Goal: Information Seeking & Learning: Find specific fact

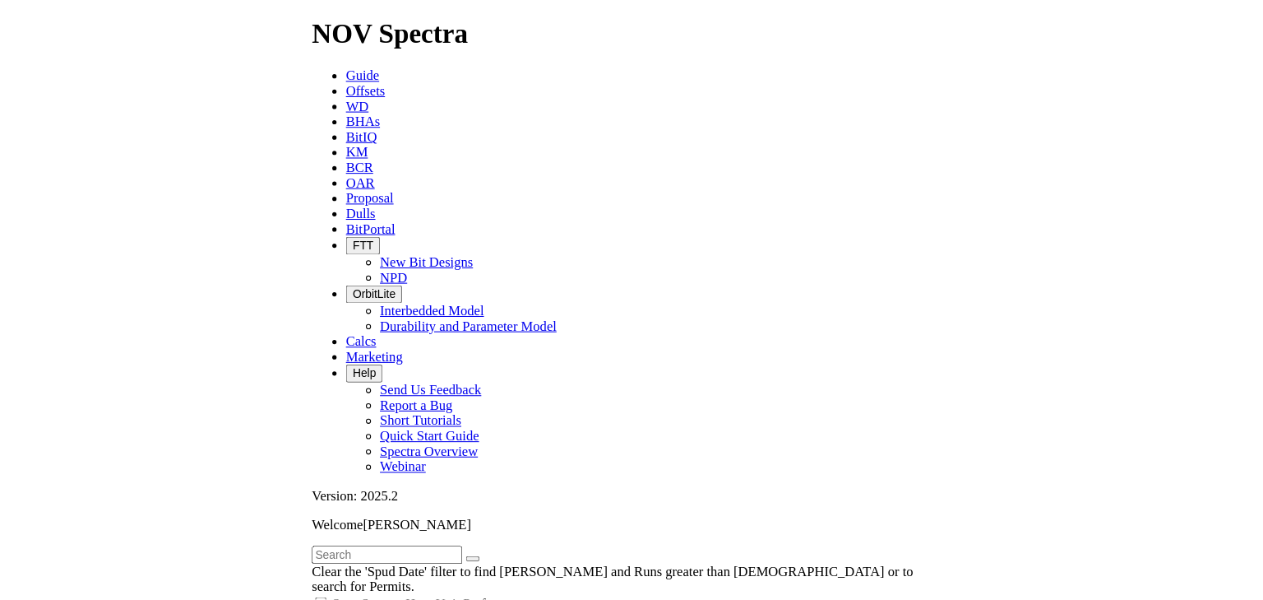
scroll to position [1483, 0]
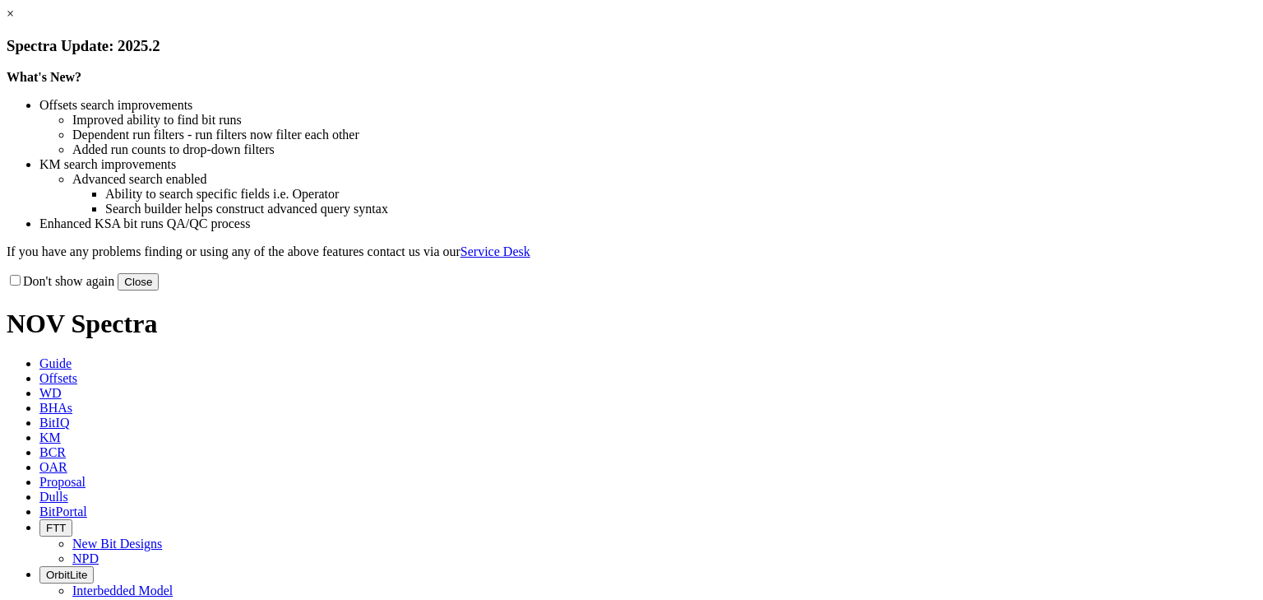
click at [14, 21] on link "×" at bounding box center [10, 14] width 7 height 14
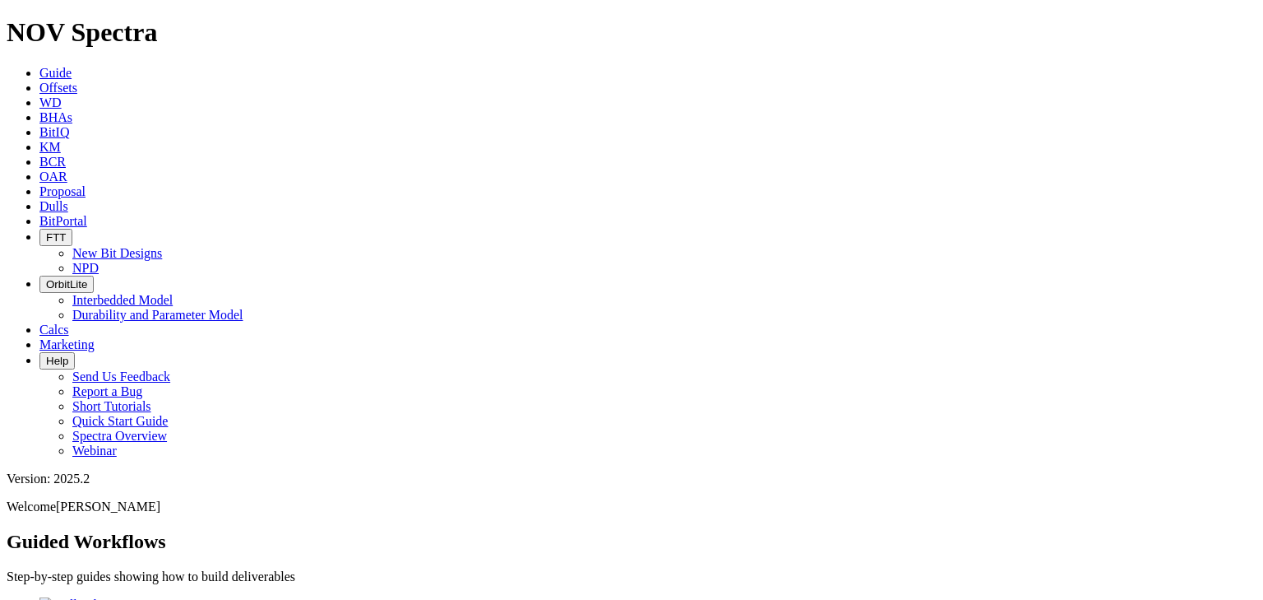
click at [68, 199] on span "Dulls" at bounding box center [53, 206] width 29 height 14
click at [152, 584] on input "text" at bounding box center [80, 592] width 146 height 17
paste input "[EMAIL_ADDRESS][DOMAIN_NAME]"
type input "[EMAIL_ADDRESS][DOMAIN_NAME]"
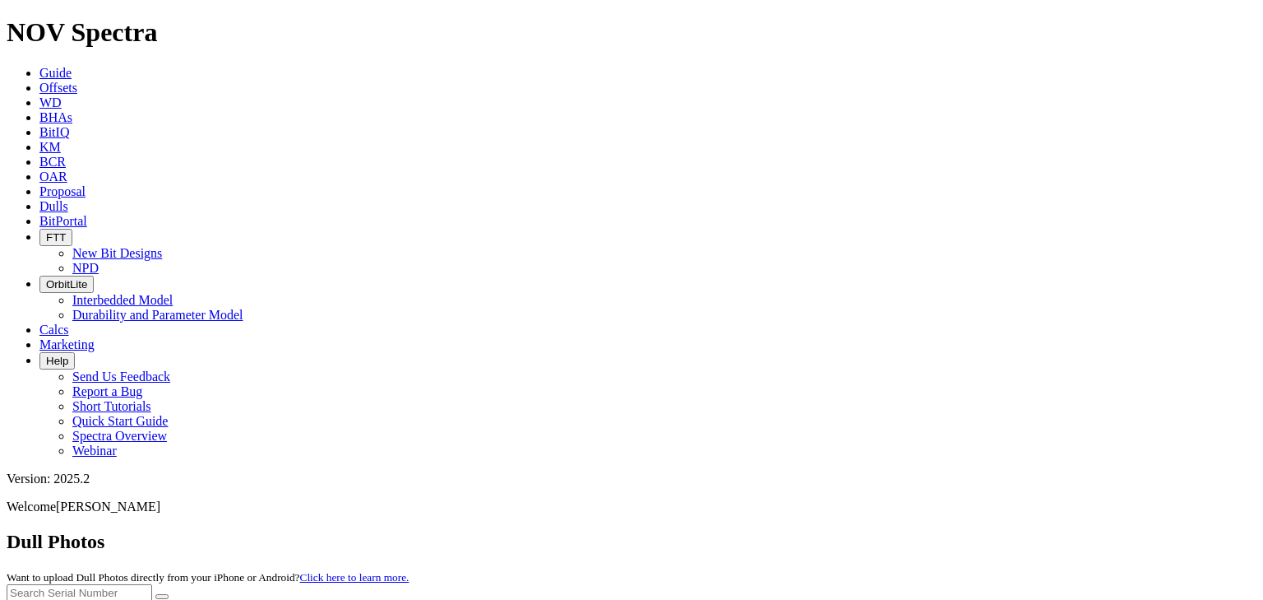
type input "t"
click at [72, 66] on span "Guide" at bounding box center [55, 73] width 32 height 14
click at [39, 81] on icon at bounding box center [39, 88] width 0 height 14
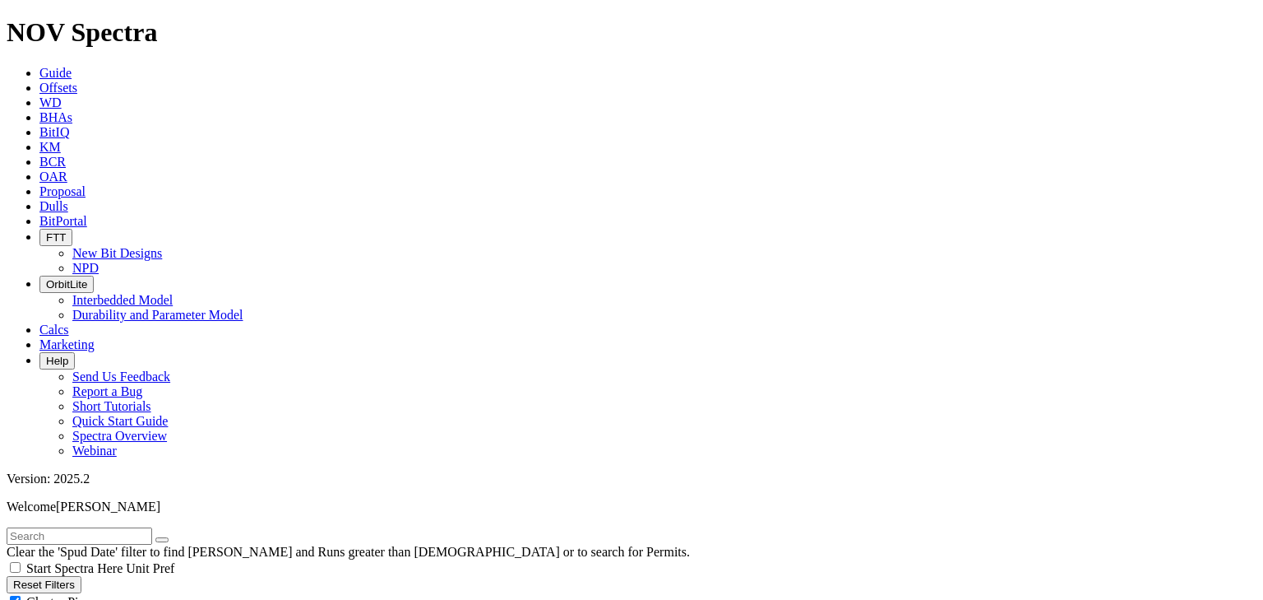
click at [99, 527] on input "text" at bounding box center [80, 535] width 146 height 17
click at [172, 537] on button "submit" at bounding box center [178, 539] width 13 height 5
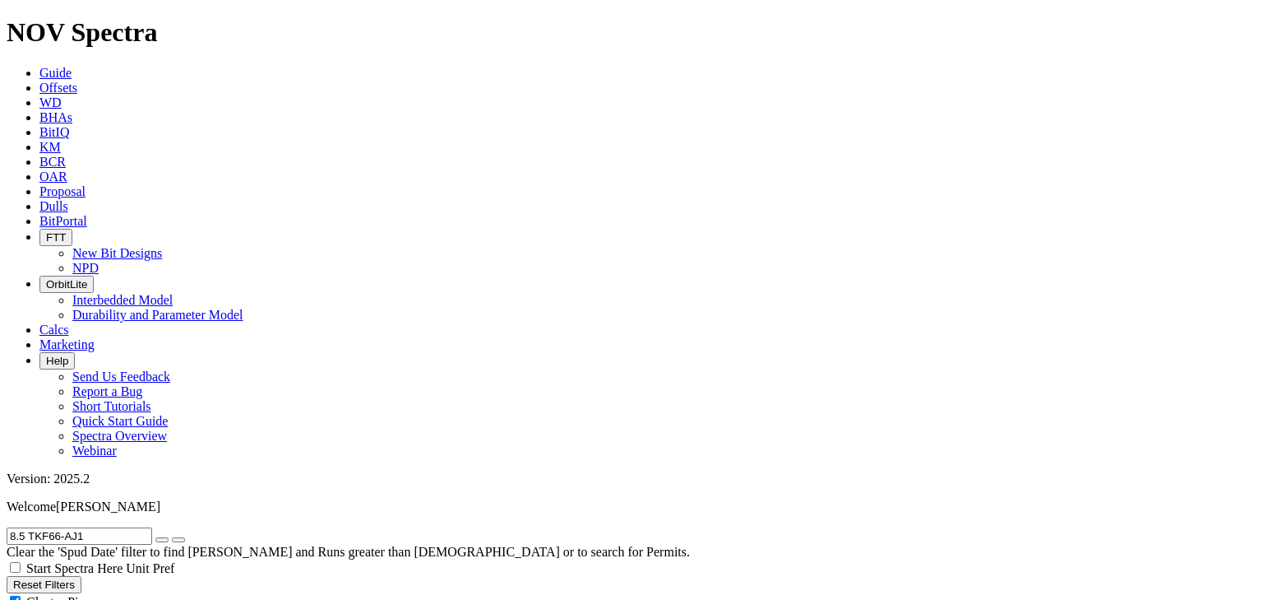
click at [56, 527] on input "8.5 TKF66-AJ1" at bounding box center [80, 535] width 146 height 17
click at [172, 537] on button "submit" at bounding box center [178, 539] width 13 height 5
click at [123, 527] on input "8.5 TKC66-AJ1" at bounding box center [80, 535] width 146 height 17
click at [33, 527] on input "8.5 TKC66-AJ1" at bounding box center [80, 535] width 146 height 17
click at [172, 537] on button "submit" at bounding box center [178, 539] width 13 height 5
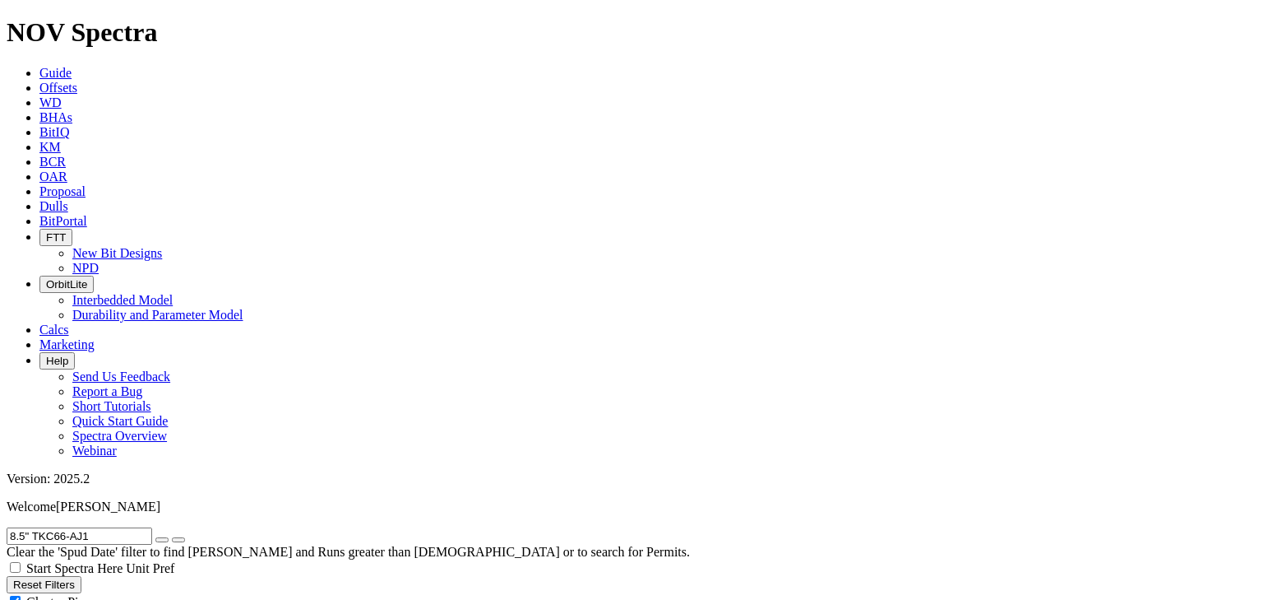
click at [44, 527] on input "8.5" TKC66-AJ1" at bounding box center [80, 535] width 146 height 17
type input "TKC66-AJ1"
click at [41, 527] on input "TKC66-AJ1" at bounding box center [80, 535] width 146 height 17
click at [220, 593] on div "Cluster Pins" at bounding box center [632, 601] width 1250 height 16
checkbox input "false"
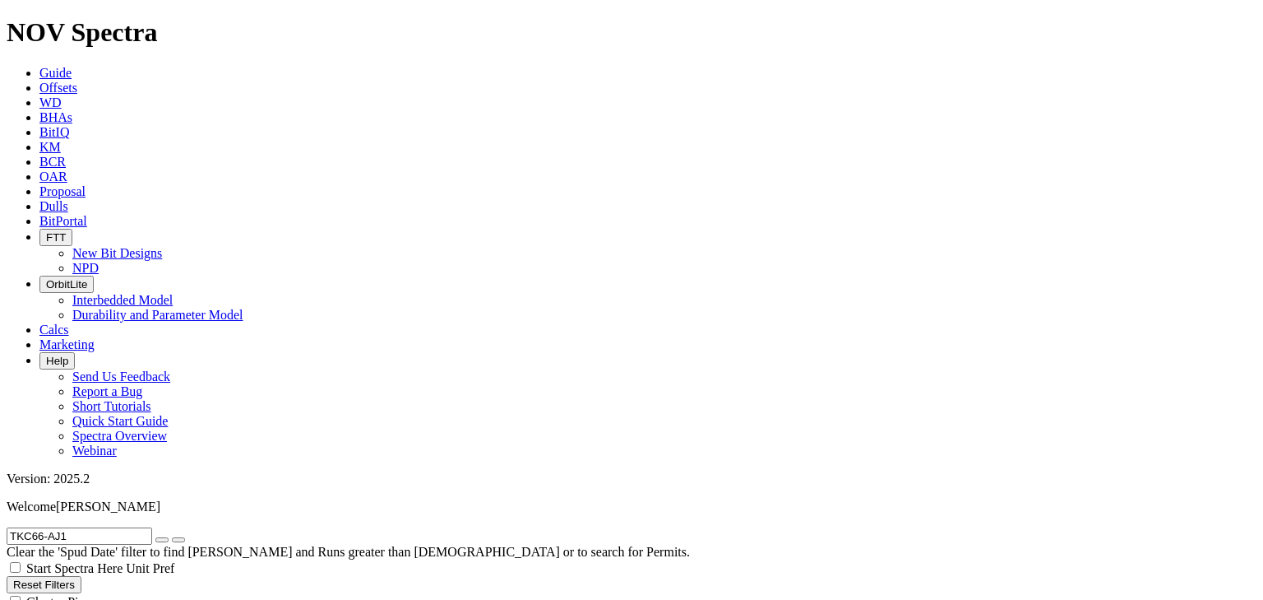
click at [74, 527] on input "TKC66-AJ1" at bounding box center [80, 535] width 146 height 17
click at [42, 527] on input "TKC66-AJ" at bounding box center [80, 535] width 146 height 17
click at [172, 537] on button "submit" at bounding box center [178, 539] width 13 height 5
click at [113, 527] on input "TKF66-AJ" at bounding box center [80, 535] width 146 height 17
type input "TKF66-AJ1"
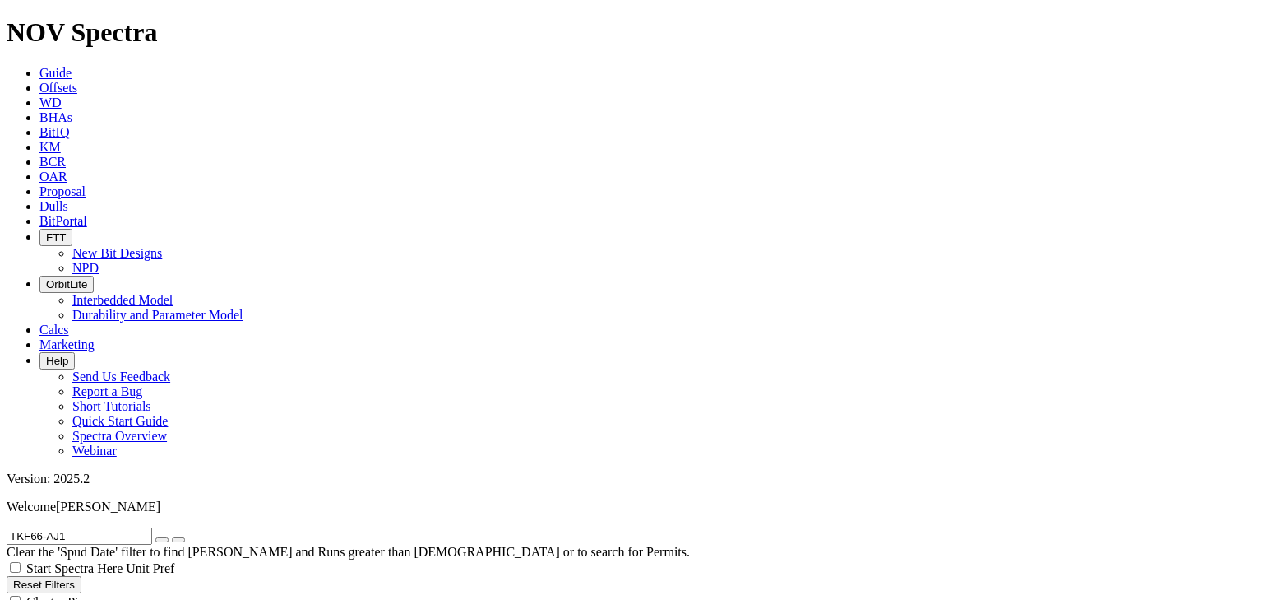
click at [90, 595] on span "Cluster Pins" at bounding box center [58, 602] width 64 height 14
checkbox input "false"
click at [89, 527] on input "TKF66-AJ1" at bounding box center [80, 535] width 146 height 17
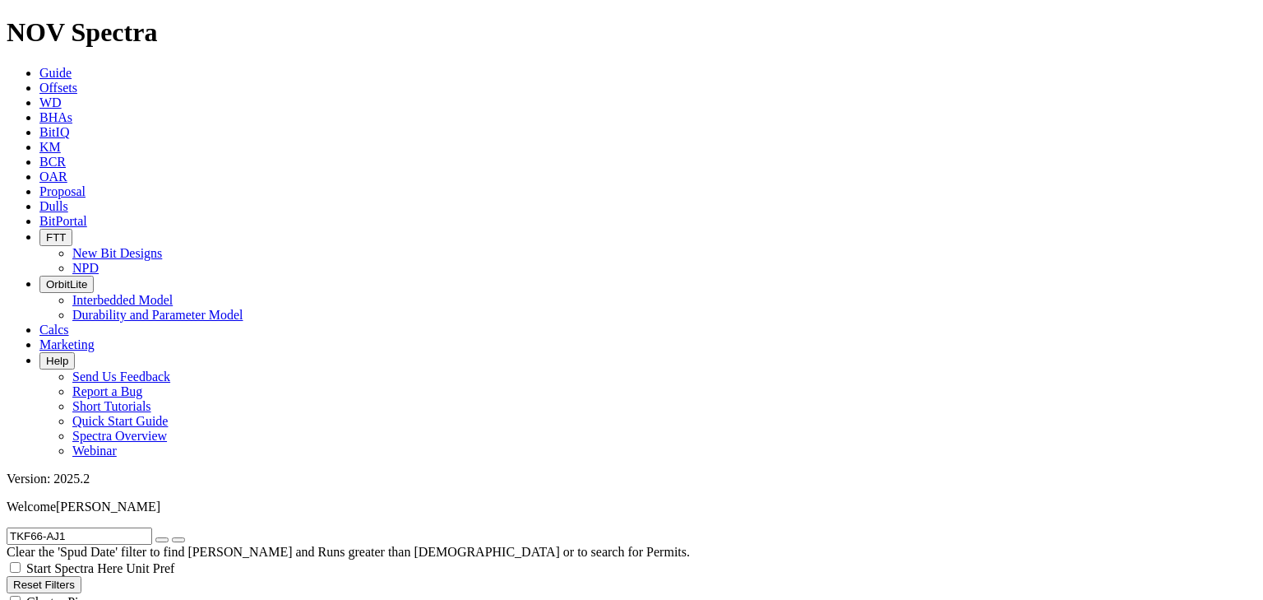
click at [89, 527] on input "TKF66-AJ1" at bounding box center [80, 535] width 146 height 17
click at [40, 527] on input "TKF66-AJ1" at bounding box center [80, 535] width 146 height 17
type input "TKC66-AJ1"
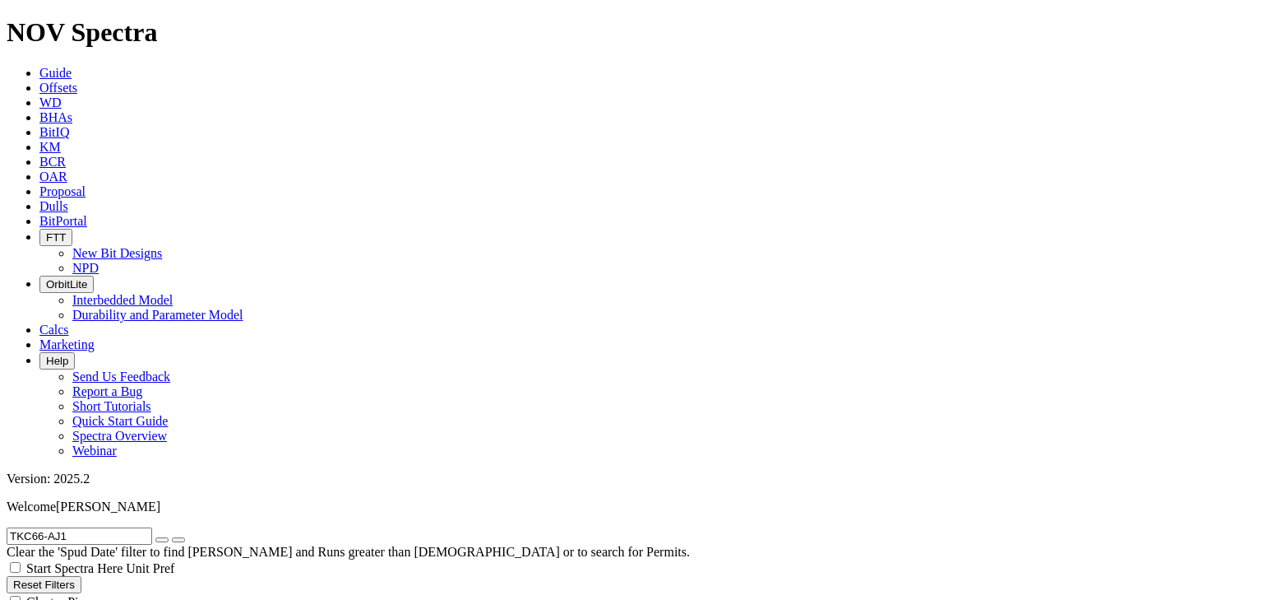
click at [61, 140] on span "KM" at bounding box center [49, 147] width 21 height 14
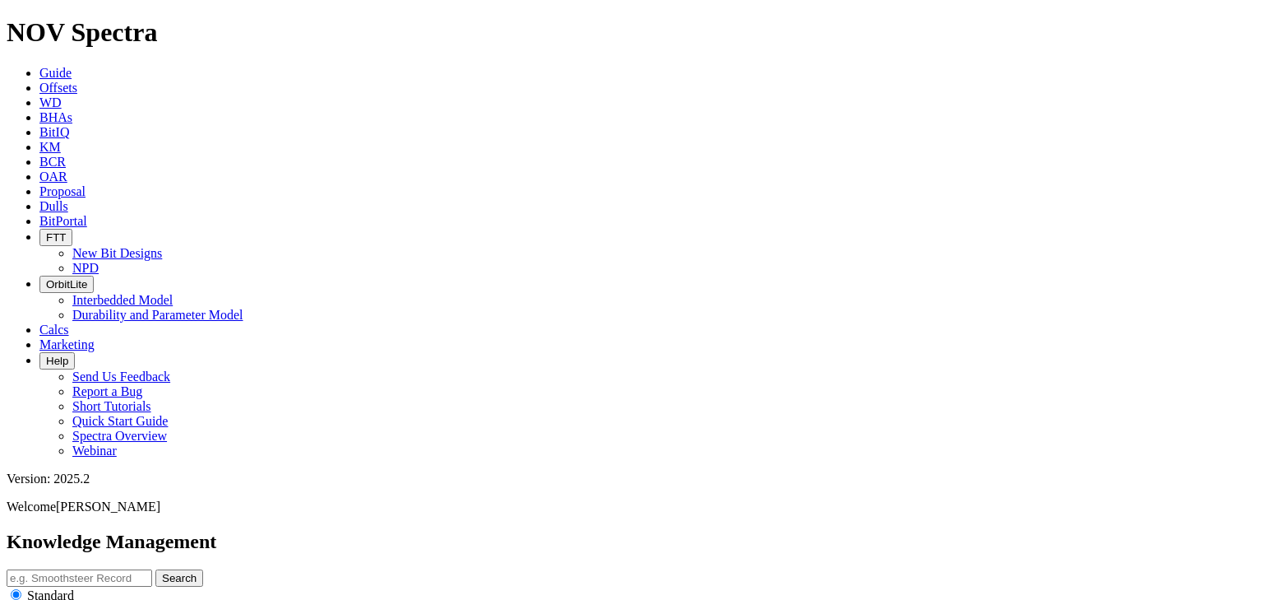
click at [152, 569] on input "text" at bounding box center [80, 577] width 146 height 17
type input "JO MILL"
click at [155, 569] on button "Search" at bounding box center [179, 577] width 48 height 17
click at [21, 599] on input "radio" at bounding box center [16, 610] width 11 height 11
radio input "true"
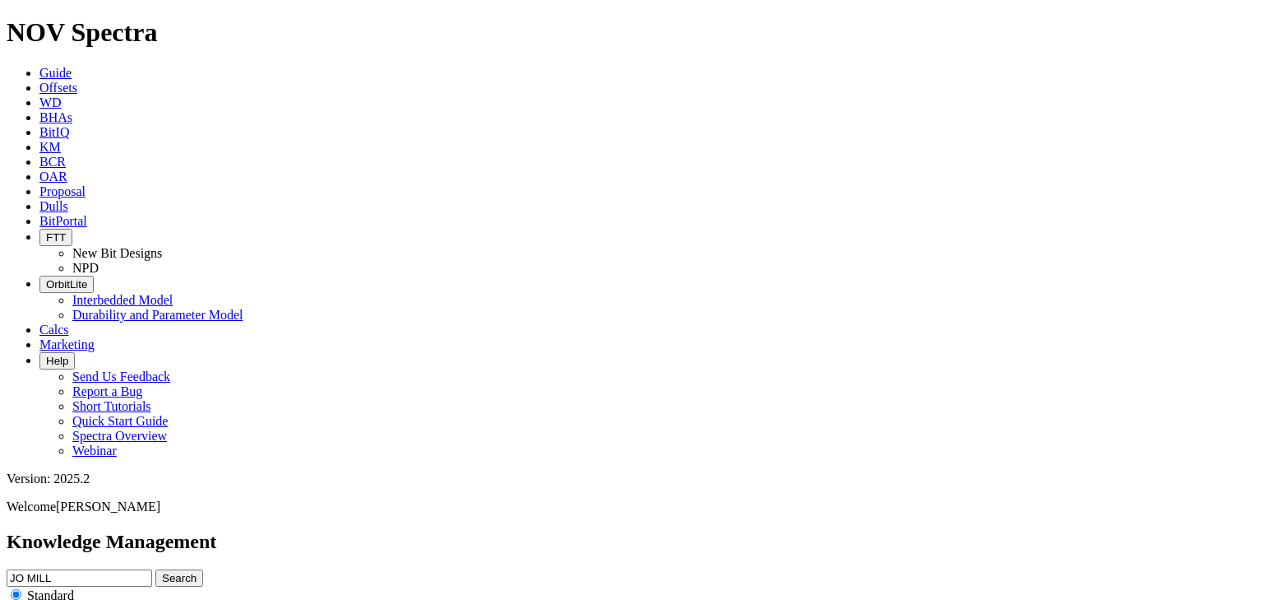
radio input "false"
drag, startPoint x: 493, startPoint y: 98, endPoint x: 398, endPoint y: 100, distance: 95.4
click at [152, 569] on input "JO MILL" at bounding box center [80, 577] width 146 height 17
click at [155, 569] on button "Search" at bounding box center [179, 577] width 48 height 17
click at [152, 569] on input "8.5" JOMILL" at bounding box center [80, 577] width 146 height 17
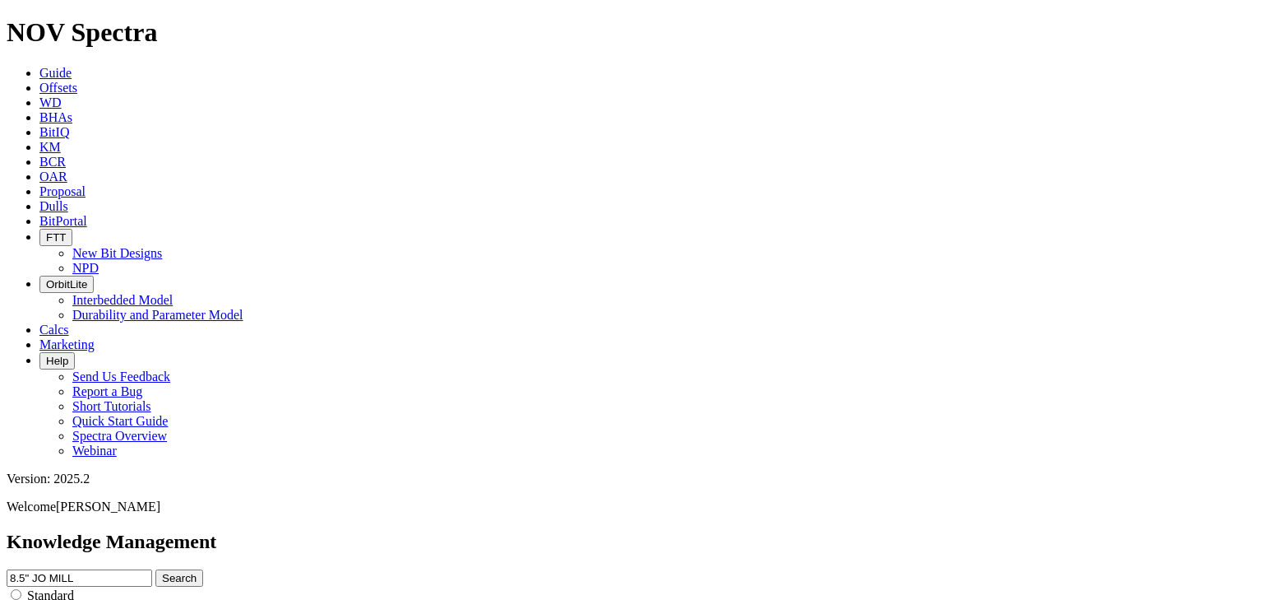
click at [203, 569] on button "Search" at bounding box center [179, 577] width 48 height 17
drag, startPoint x: 424, startPoint y: 88, endPoint x: 300, endPoint y: 87, distance: 124.2
click at [300, 531] on div "Knowledge Management 8.5" JO MILL Search Standard Advanced to Upload Content" at bounding box center [632, 591] width 1250 height 121
type input "JO MILL"
click at [155, 569] on button "Search" at bounding box center [179, 577] width 48 height 17
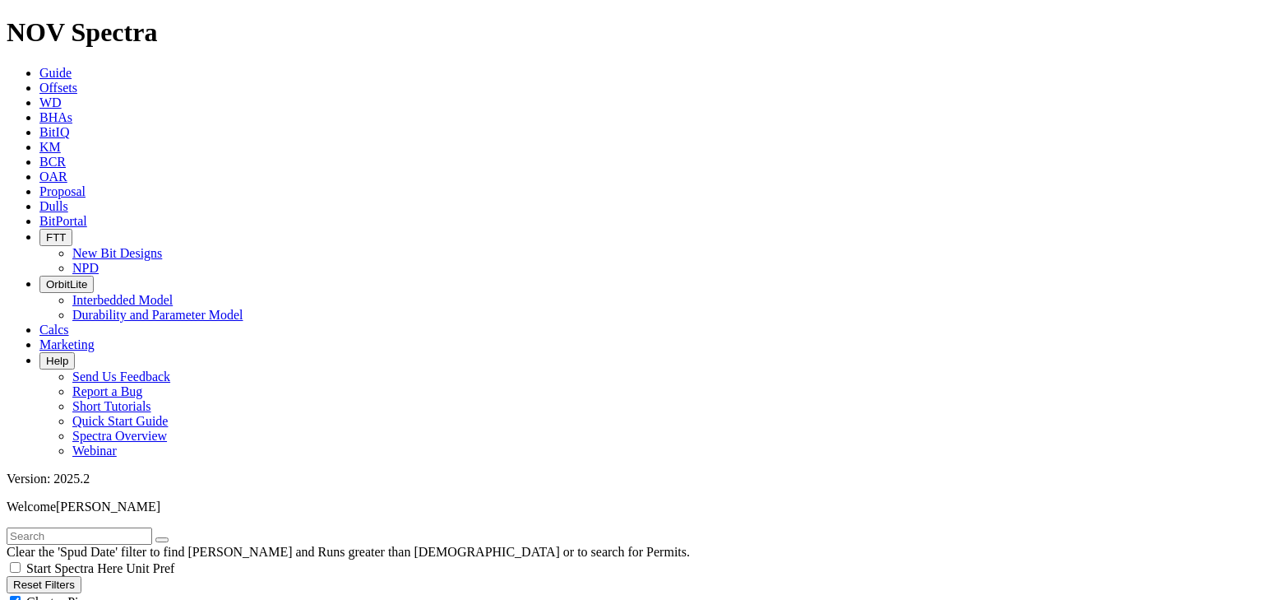
click at [114, 527] on input "text" at bounding box center [80, 535] width 146 height 17
drag, startPoint x: 56, startPoint y: 122, endPoint x: 58, endPoint y: 100, distance: 21.5
click at [56, 576] on button "Reset Filters" at bounding box center [44, 584] width 75 height 17
checkbox input "true"
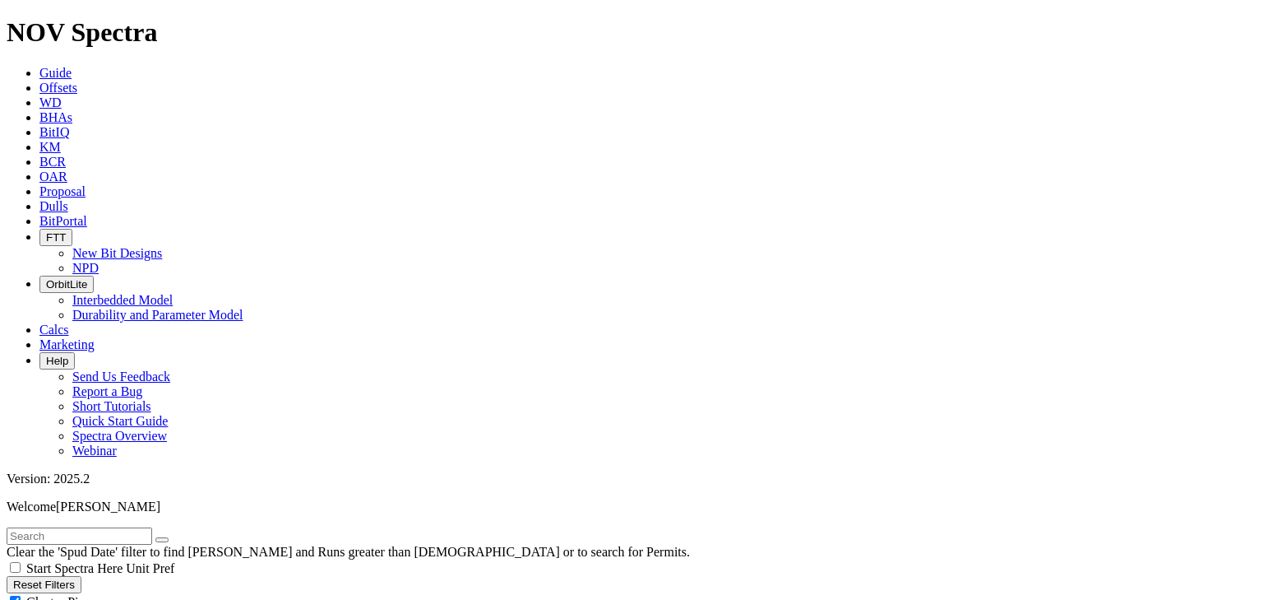
type input "9/30/23"
select select
click at [68, 527] on input "text" at bounding box center [80, 535] width 146 height 17
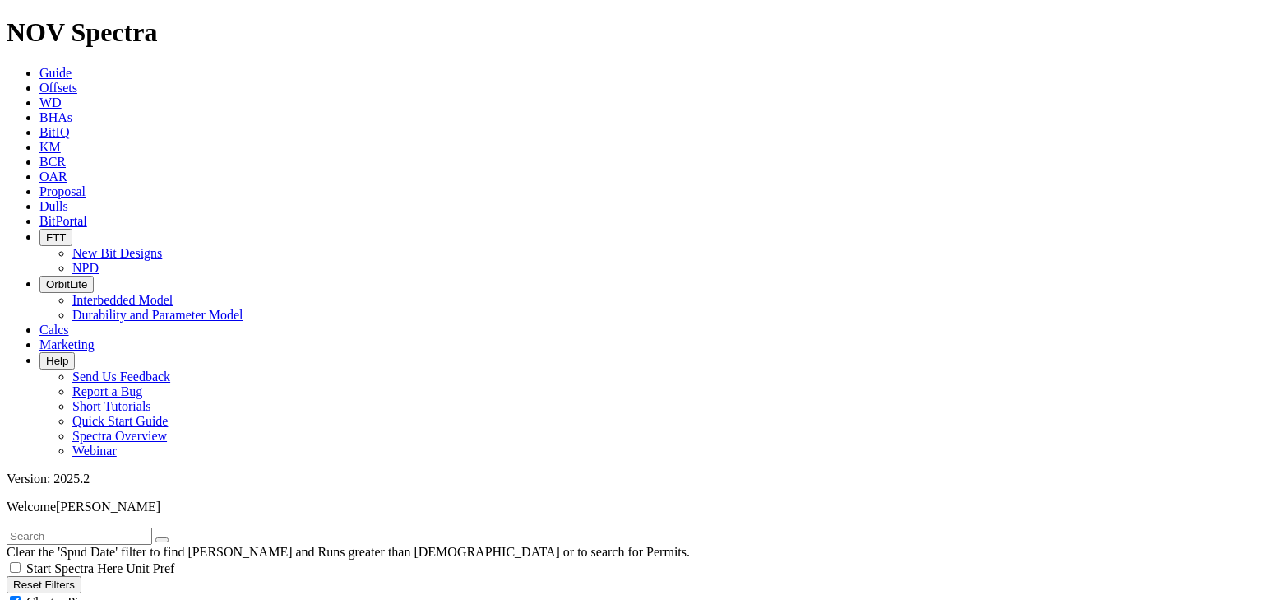
paste input "A307231"
type input "A307231"
click at [178, 540] on icon "submit" at bounding box center [178, 540] width 0 height 0
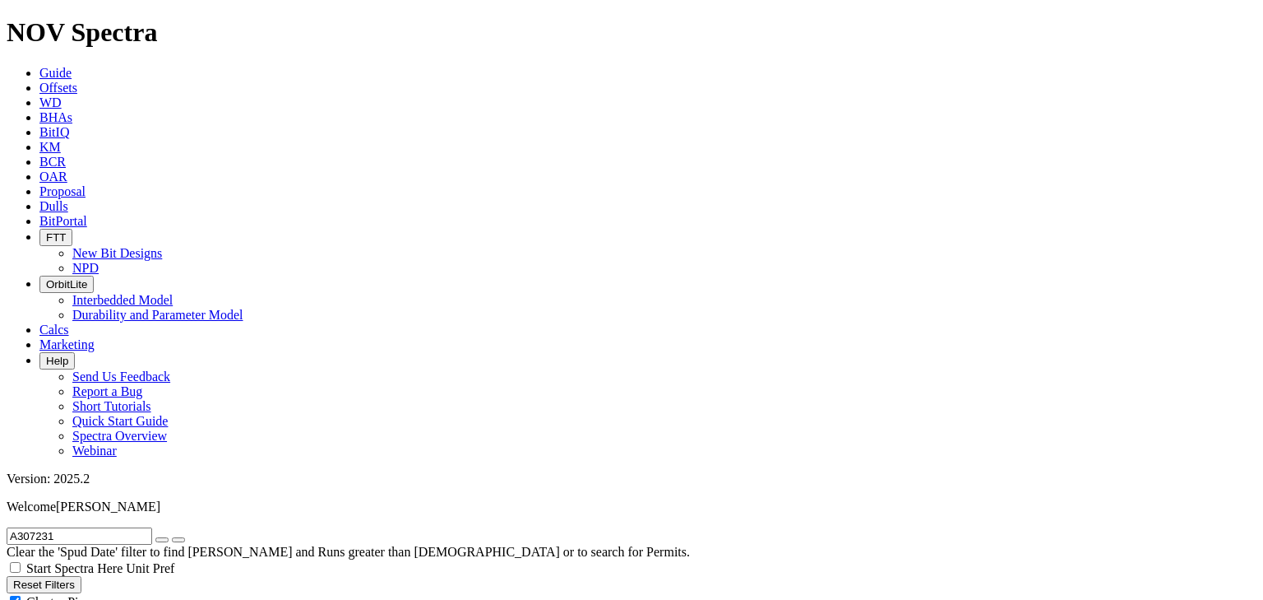
drag, startPoint x: 1063, startPoint y: 442, endPoint x: 1211, endPoint y: 534, distance: 173.7
drag, startPoint x: 1119, startPoint y: 470, endPoint x: 997, endPoint y: 304, distance: 207.1
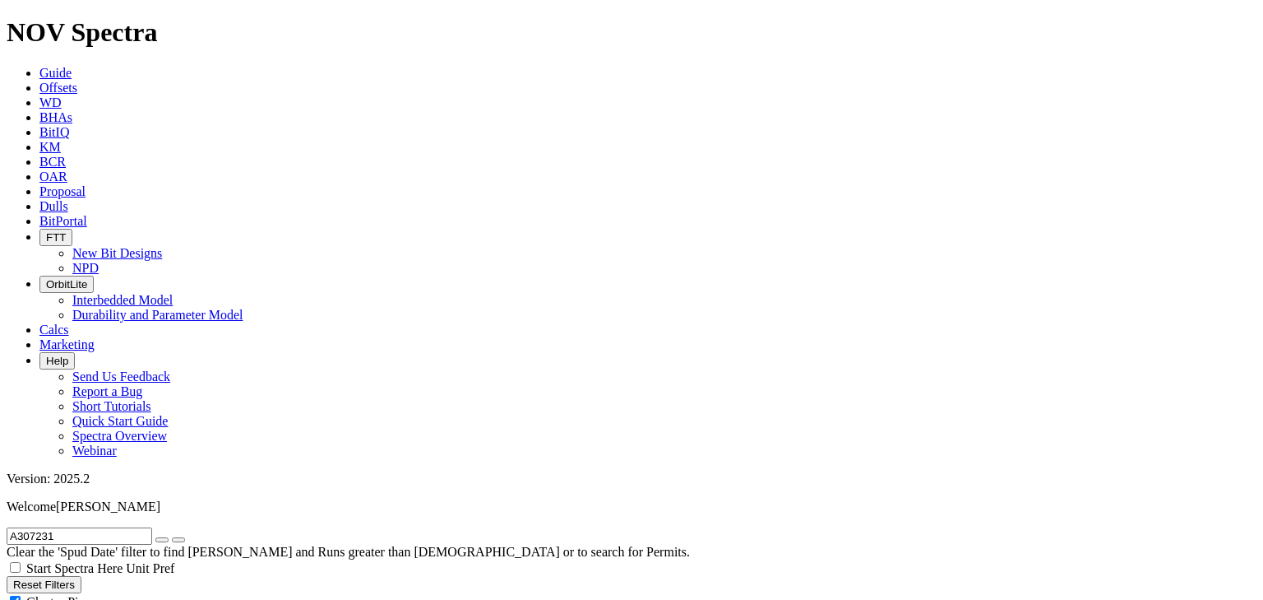
click at [90, 595] on span "Cluster Pins" at bounding box center [58, 602] width 64 height 14
checkbox input "false"
